Goal: Communication & Community: Connect with others

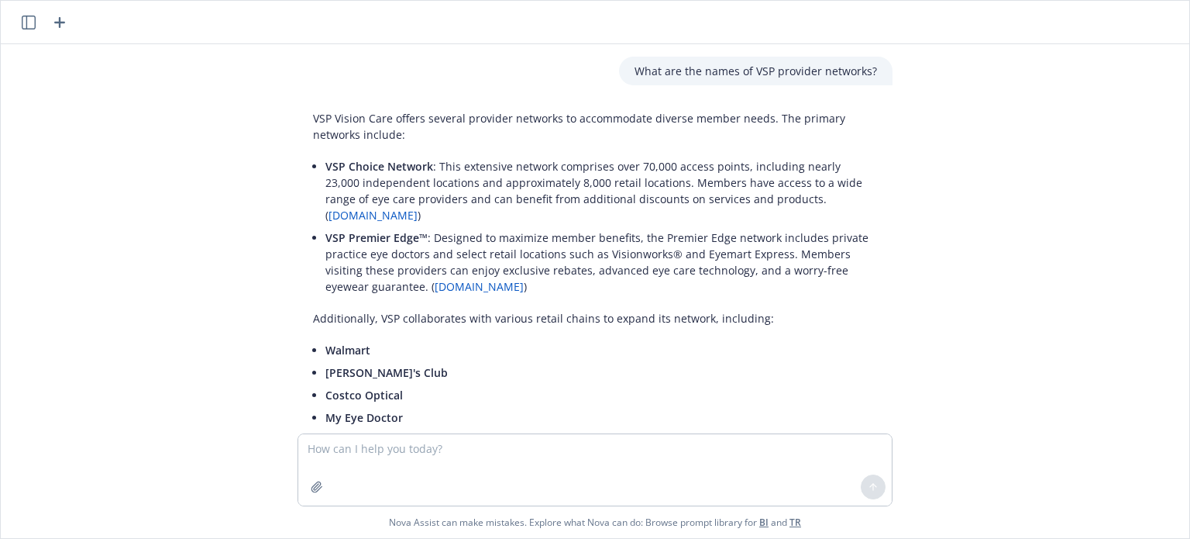
scroll to position [1135, 0]
